Goal: Task Accomplishment & Management: Manage account settings

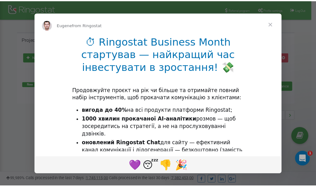
scroll to position [94, 0]
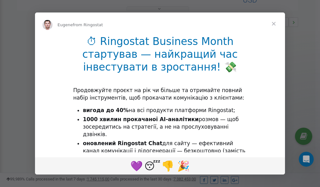
click at [274, 24] on span "Close" at bounding box center [274, 24] width 23 height 23
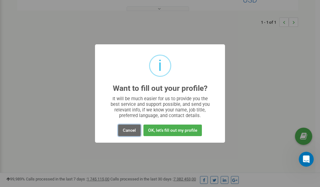
click at [129, 133] on button "Cancel" at bounding box center [129, 131] width 23 height 12
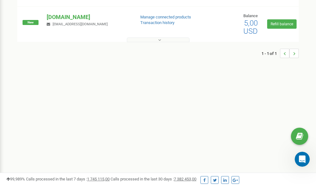
scroll to position [0, 0]
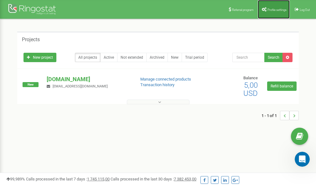
click at [274, 10] on span "Profile settings" at bounding box center [276, 9] width 19 height 3
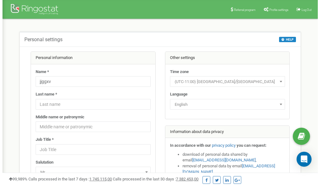
scroll to position [31, 0]
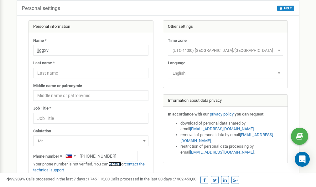
click at [118, 165] on link "verify it" at bounding box center [114, 164] width 13 height 5
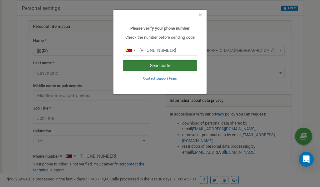
click at [157, 65] on button "Send code" at bounding box center [160, 65] width 74 height 11
